Goal: Information Seeking & Learning: Check status

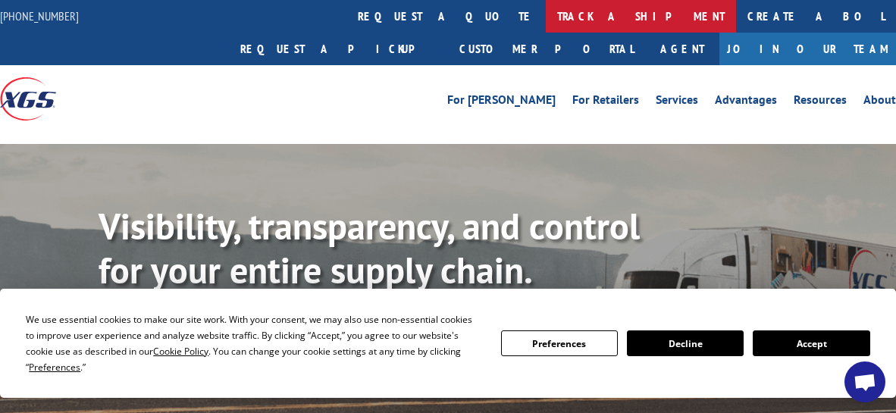
click at [546, 11] on link "track a shipment" at bounding box center [641, 16] width 190 height 33
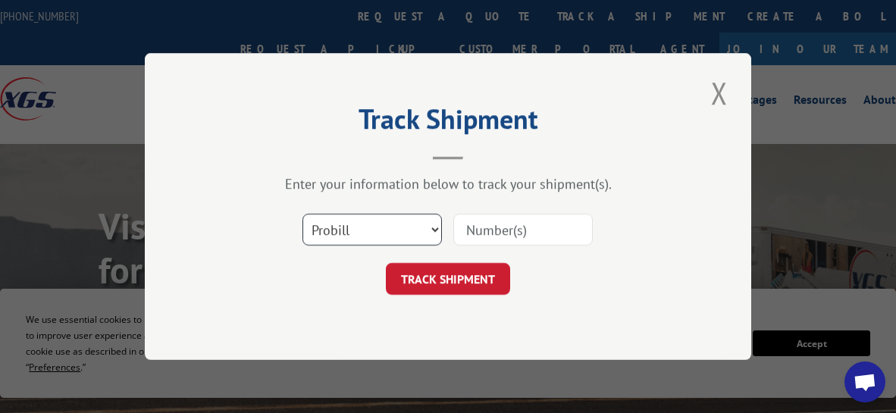
click at [437, 236] on select "Select category... Probill BOL PO" at bounding box center [373, 230] width 140 height 32
select select "bol"
click at [303, 214] on select "Select category... Probill BOL PO" at bounding box center [373, 230] width 140 height 32
click at [480, 227] on input at bounding box center [524, 230] width 140 height 32
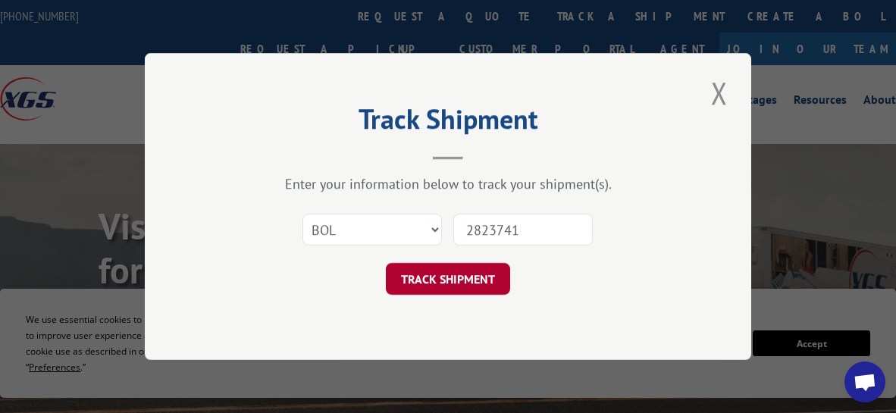
type input "2823741"
click at [456, 278] on button "TRACK SHIPMENT" at bounding box center [448, 279] width 124 height 32
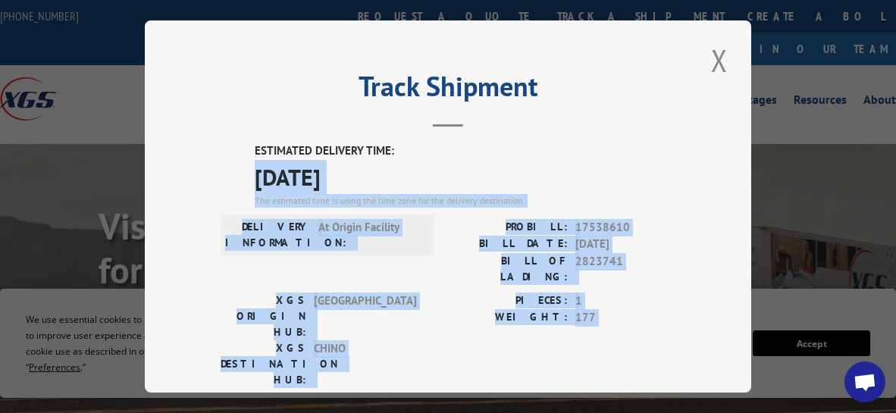
drag, startPoint x: 251, startPoint y: 168, endPoint x: 415, endPoint y: 363, distance: 254.6
click at [415, 363] on div "ESTIMATED DELIVERY TIME: [DATE] The estimated time is using the time zone for t…" at bounding box center [448, 415] width 455 height 545
copy div "[DATE] The estimated time is using the time zone for the delivery destination. …"
click at [713, 60] on button "Close modal" at bounding box center [720, 60] width 26 height 42
